Goal: Navigation & Orientation: Find specific page/section

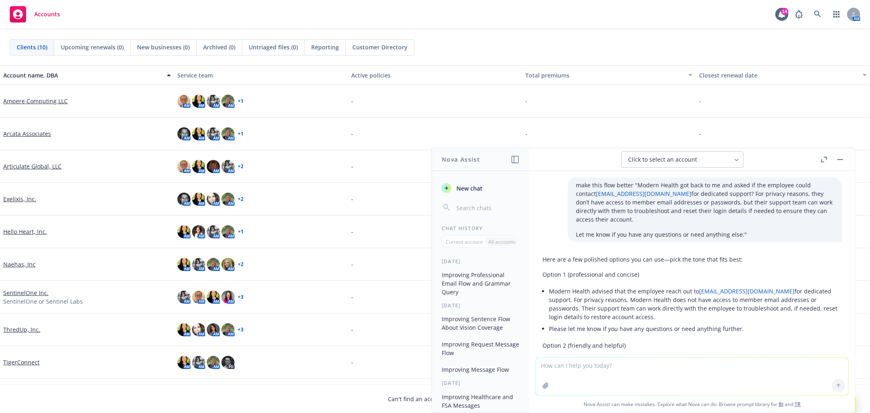
scroll to position [316, 0]
